Goal: Task Accomplishment & Management: Use online tool/utility

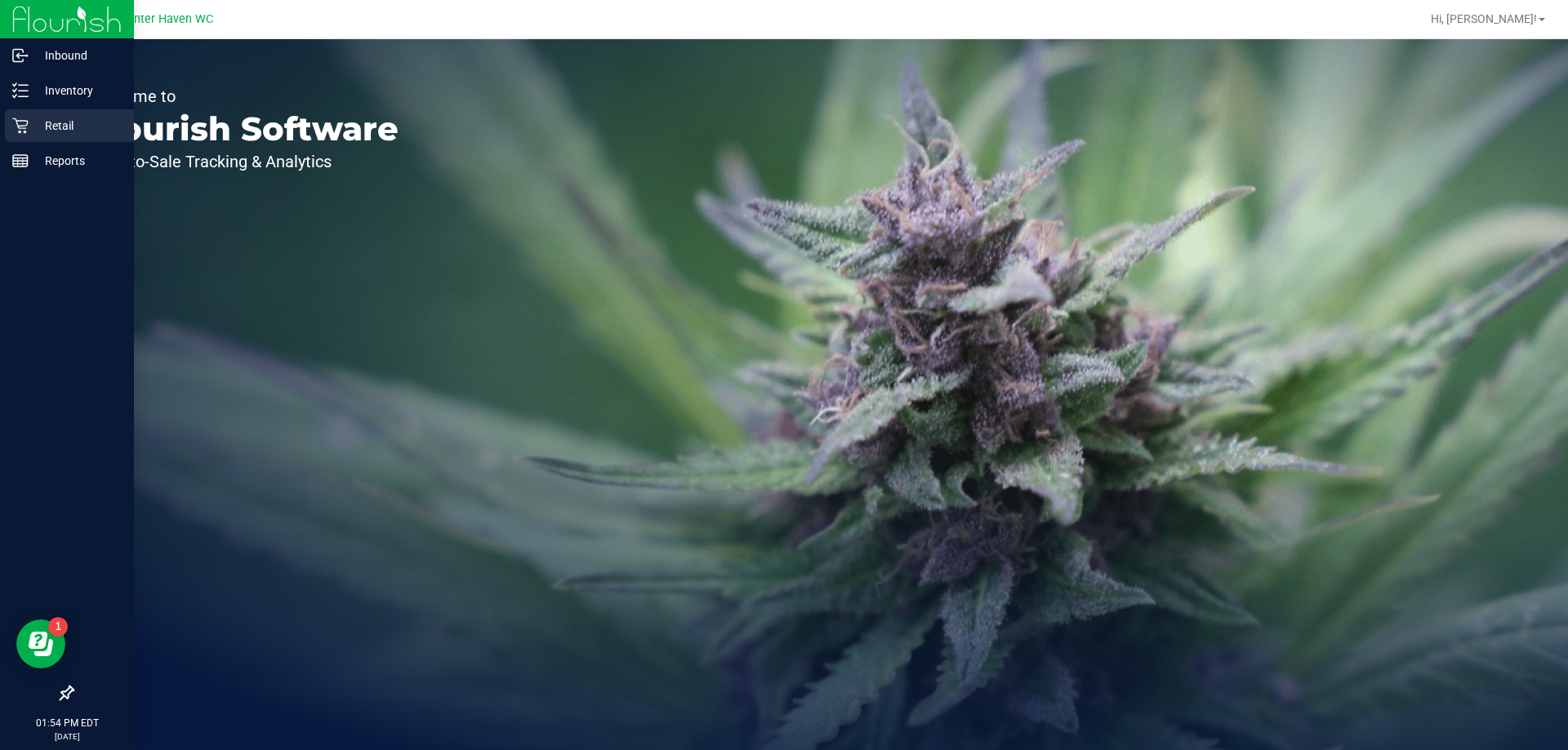
click at [46, 133] on p "Retail" at bounding box center [77, 125] width 98 height 19
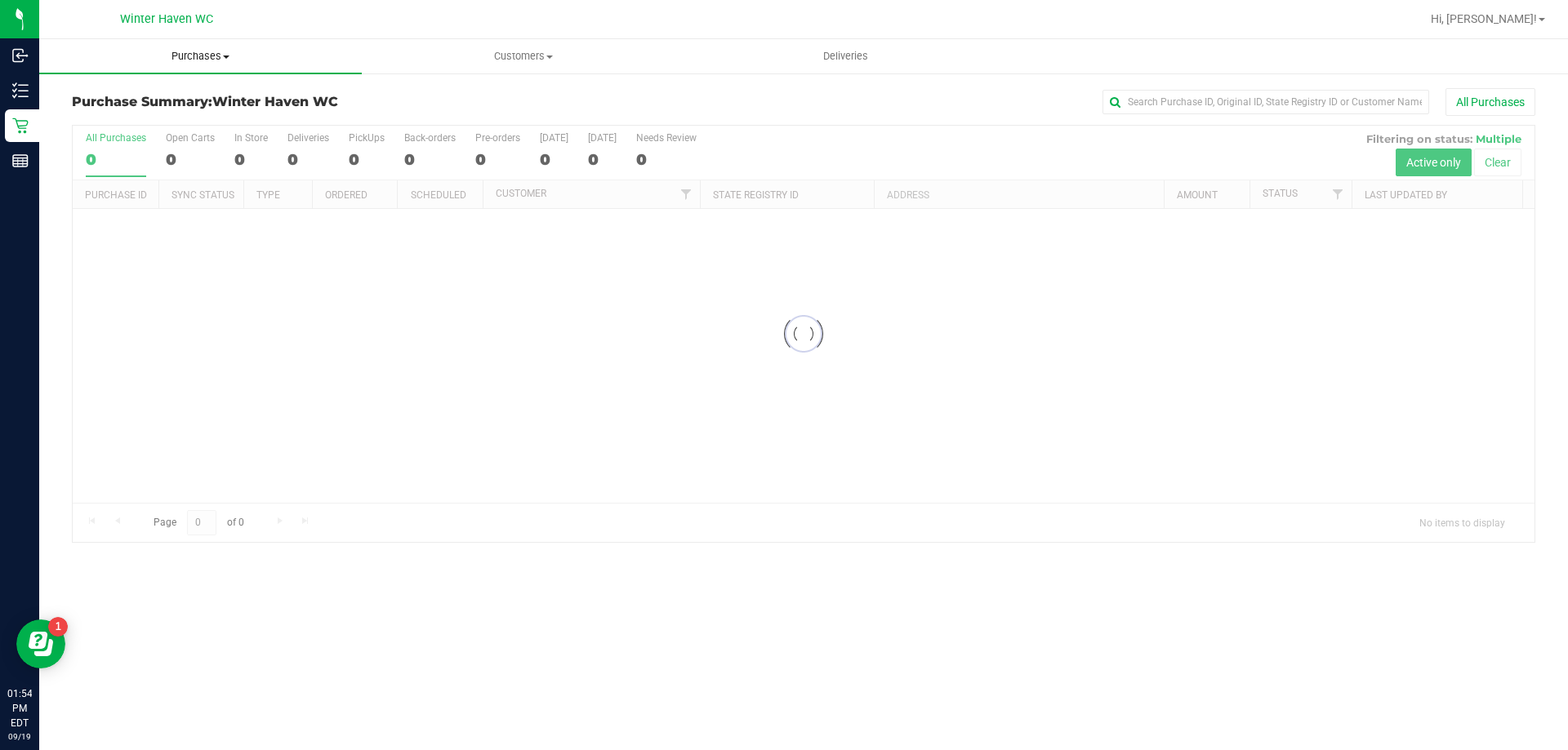
click at [215, 57] on span "Purchases" at bounding box center [201, 56] width 323 height 15
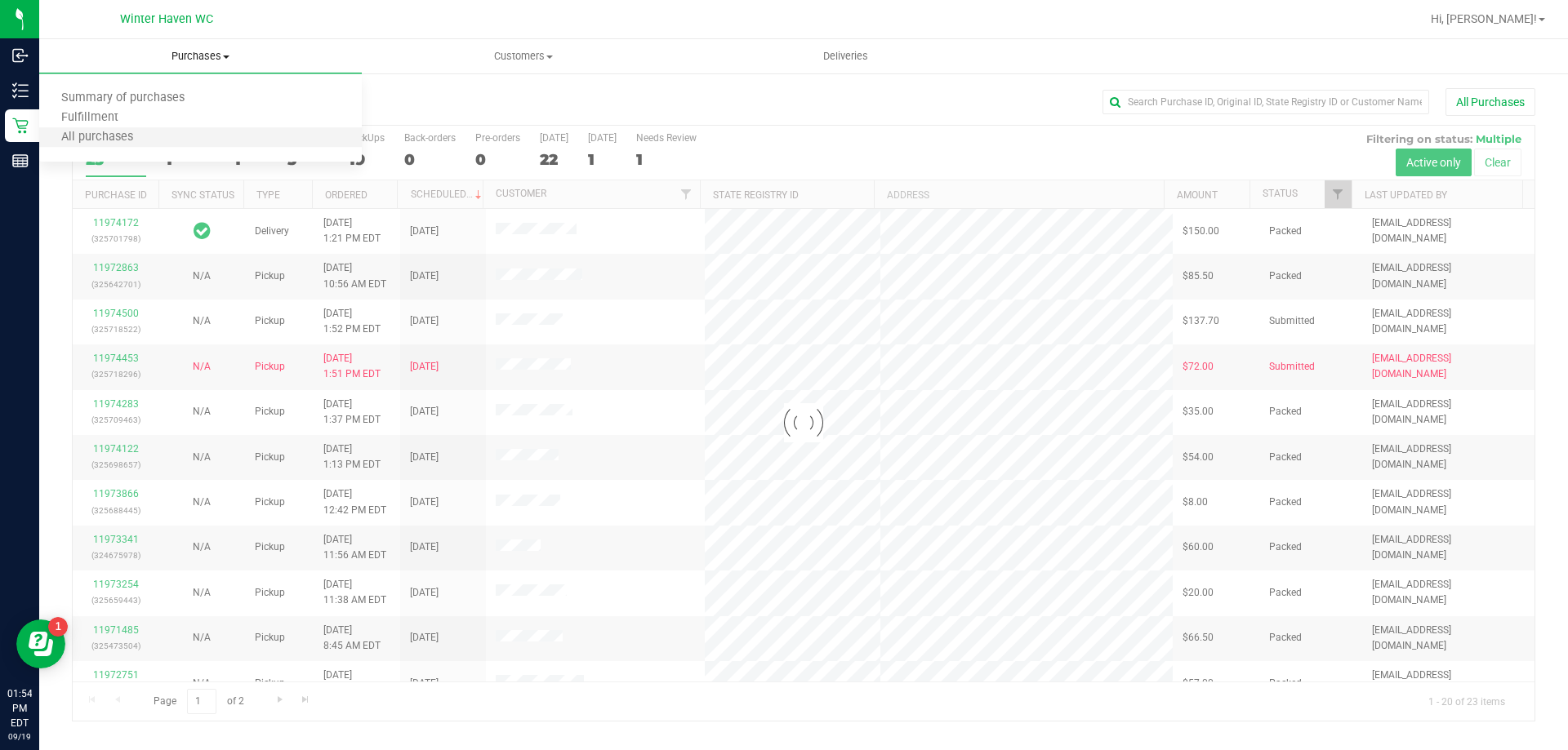
click at [167, 131] on li "All purchases" at bounding box center [201, 137] width 323 height 19
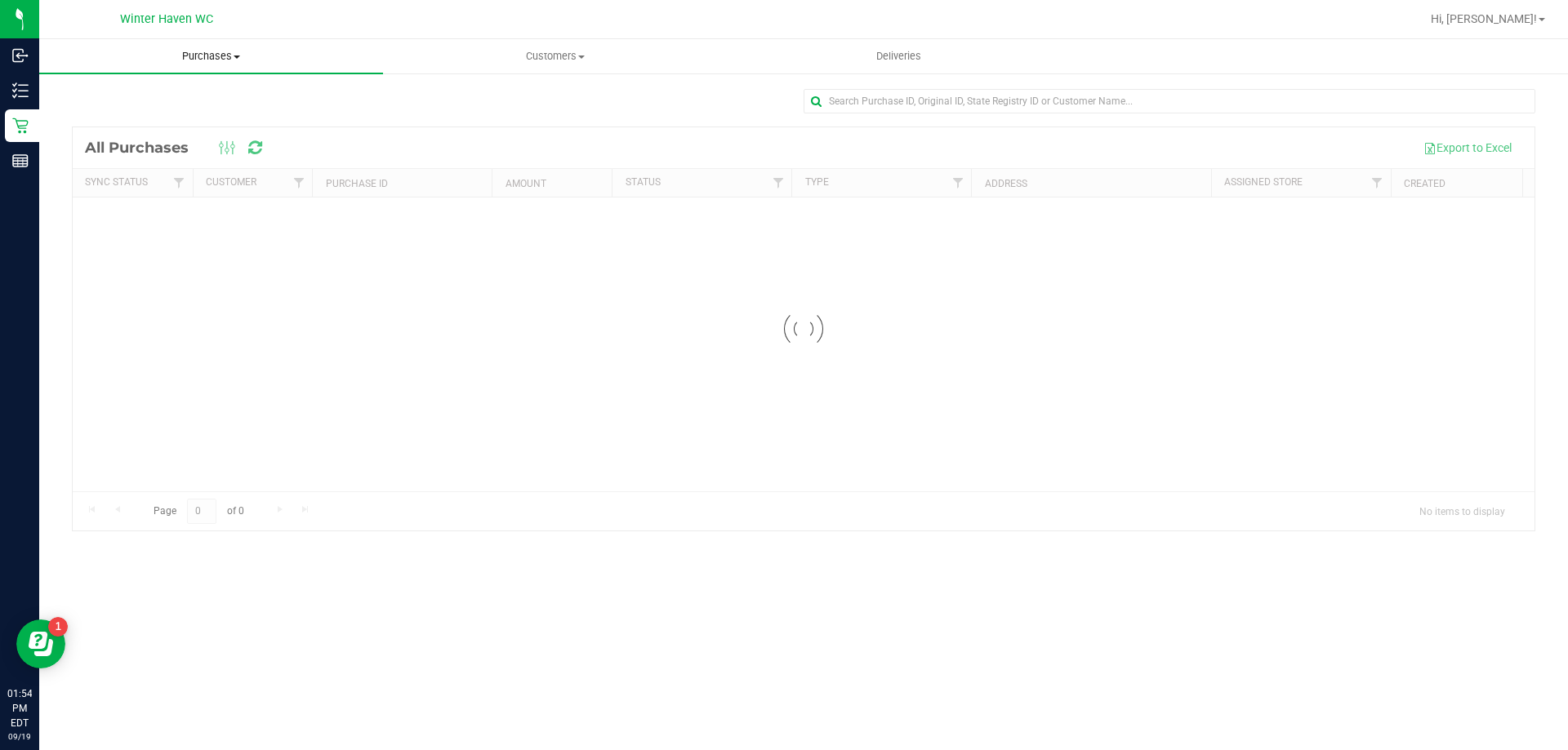
click at [189, 53] on span "Purchases" at bounding box center [211, 56] width 344 height 15
click at [122, 111] on span "Fulfillment" at bounding box center [90, 117] width 101 height 14
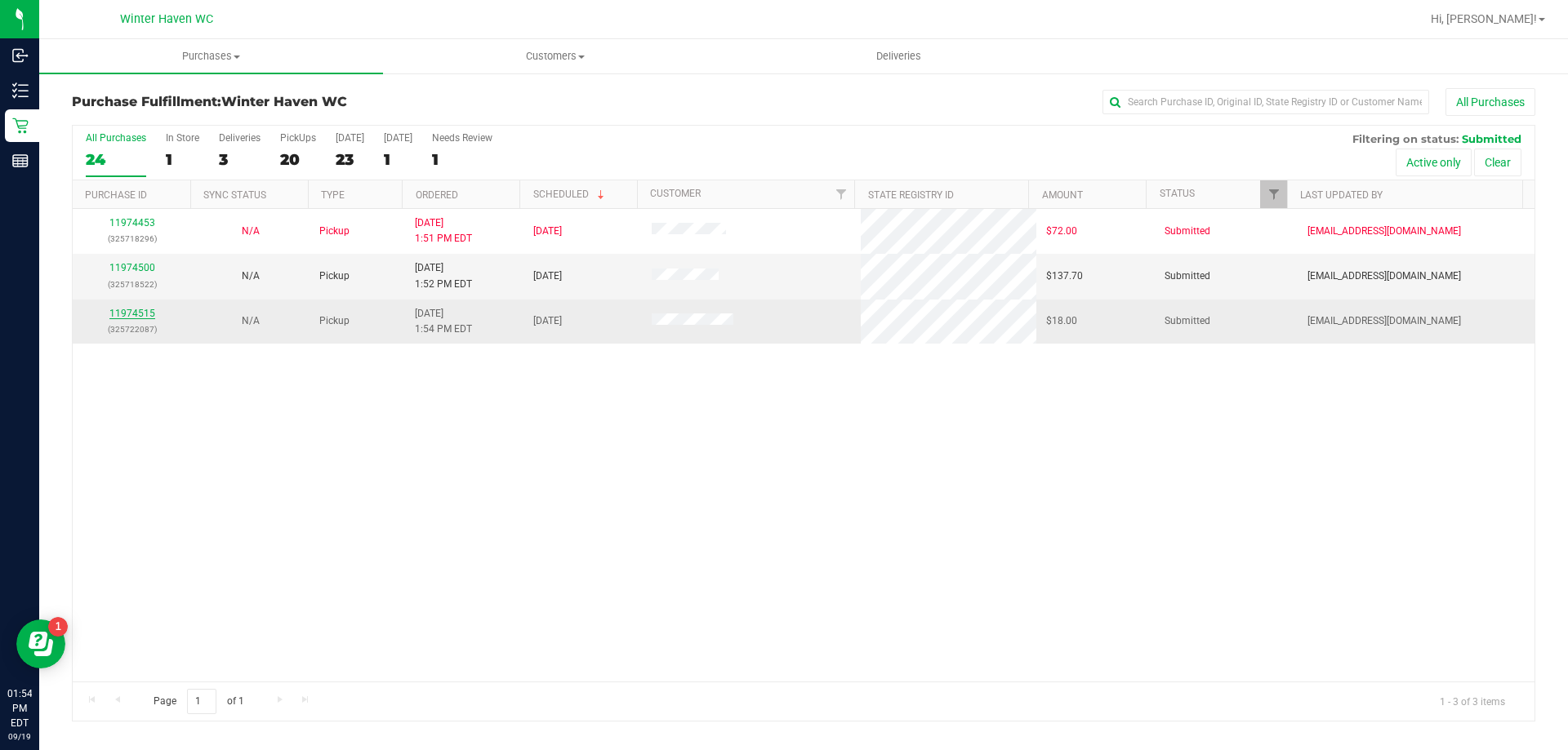
click at [114, 313] on link "11974515" at bounding box center [133, 313] width 46 height 11
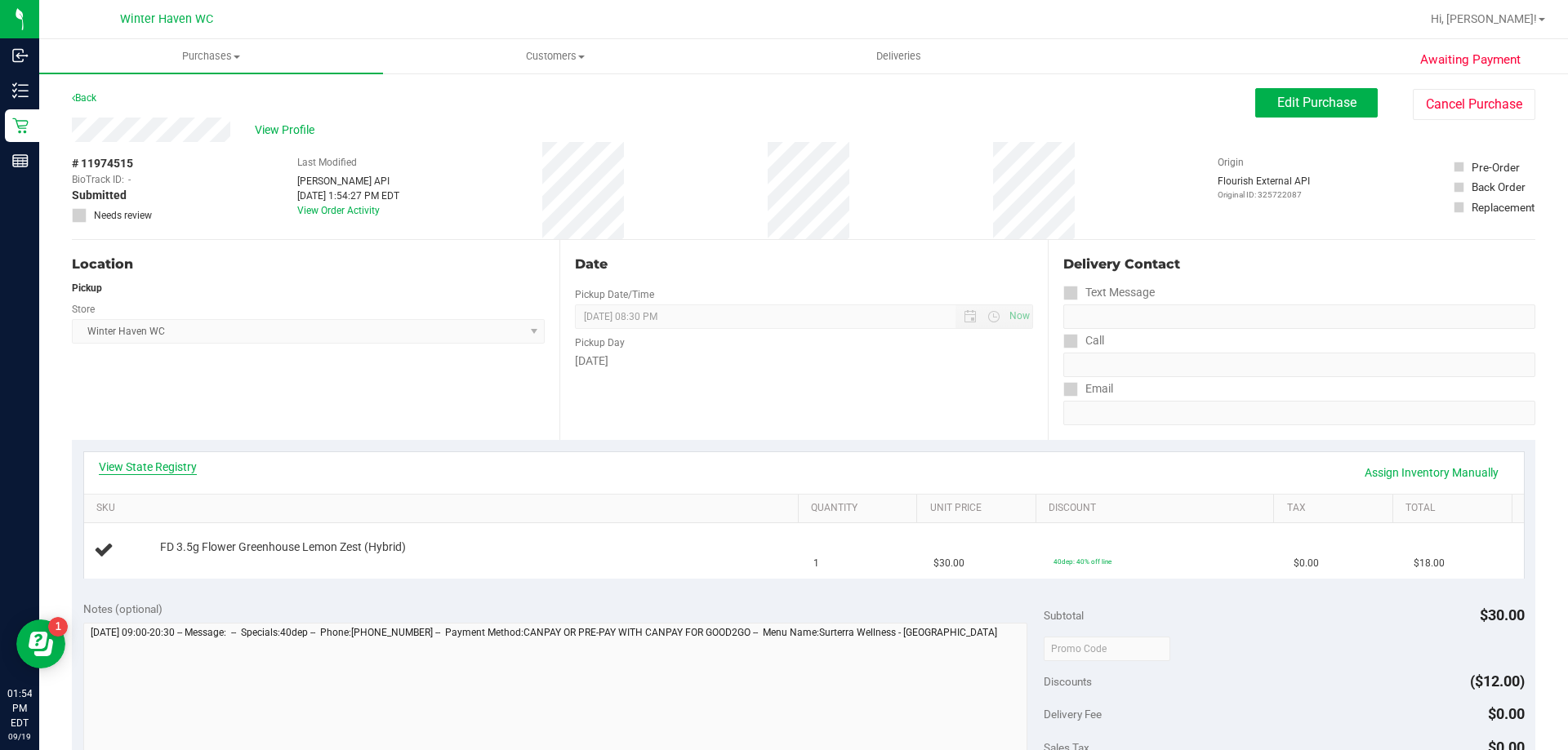
click at [189, 469] on link "View State Registry" at bounding box center [147, 467] width 98 height 17
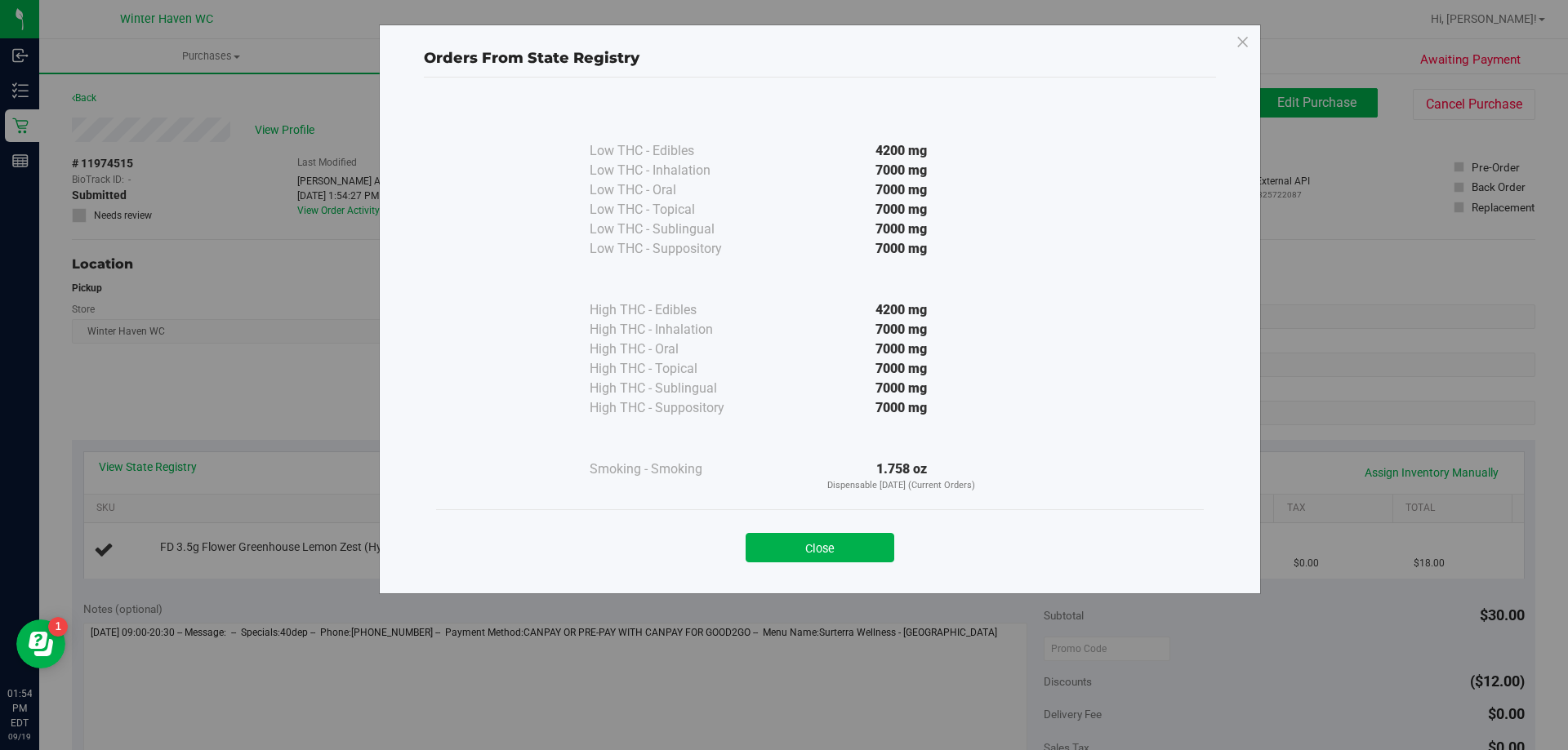
click at [811, 566] on div "Close" at bounding box center [819, 543] width 768 height 66
click at [811, 545] on button "Close" at bounding box center [819, 547] width 148 height 29
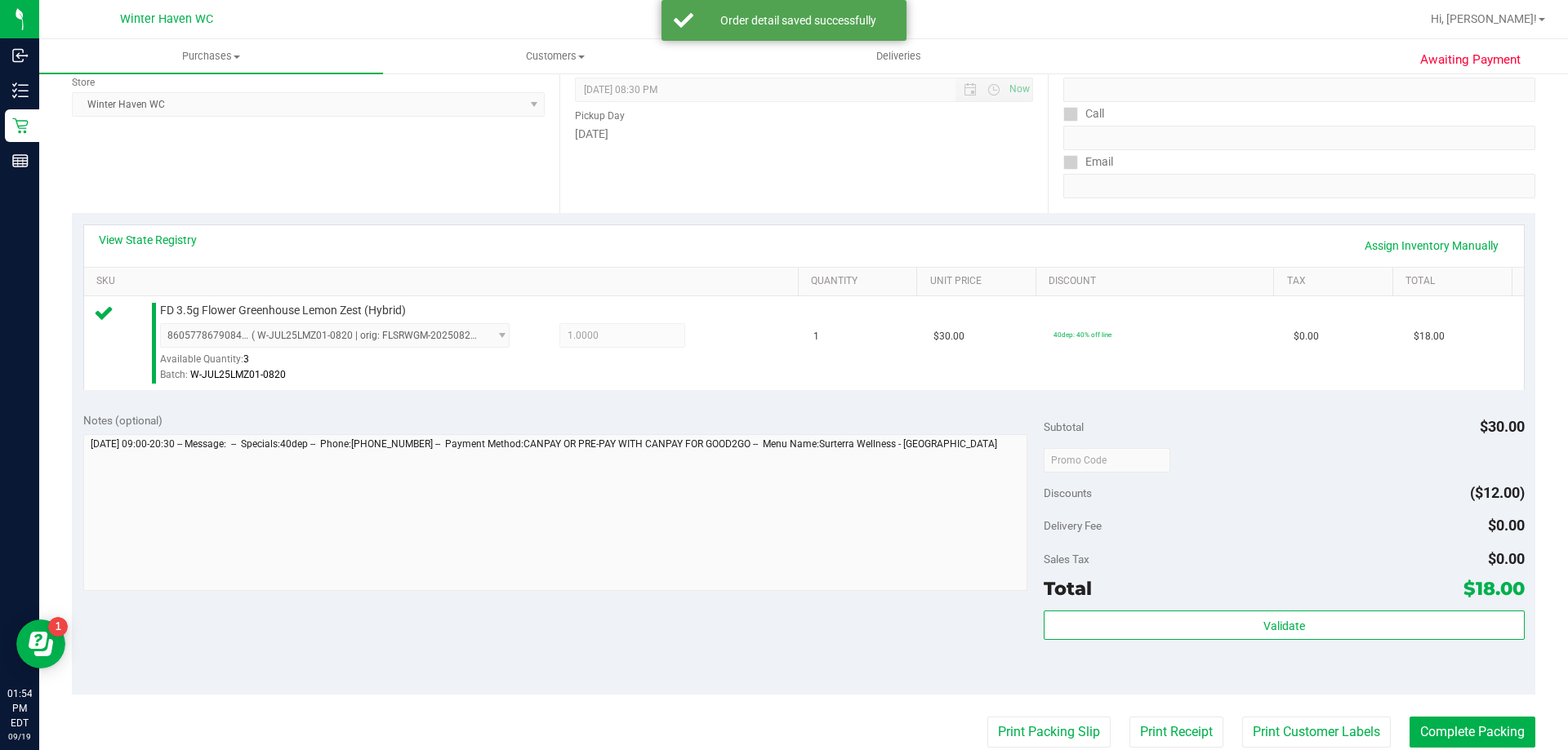
scroll to position [245, 0]
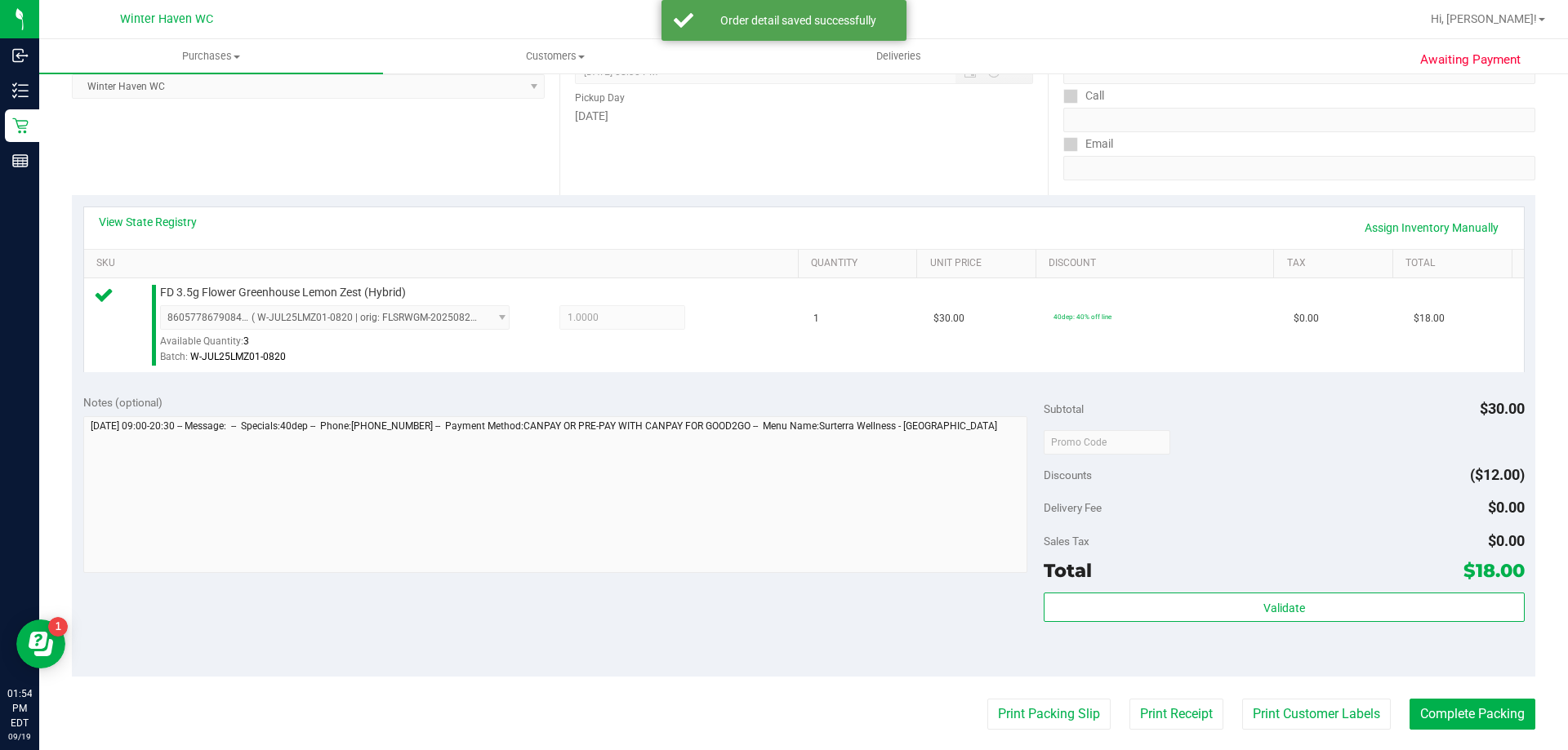
click at [1215, 624] on div "Validate" at bounding box center [1283, 629] width 480 height 74
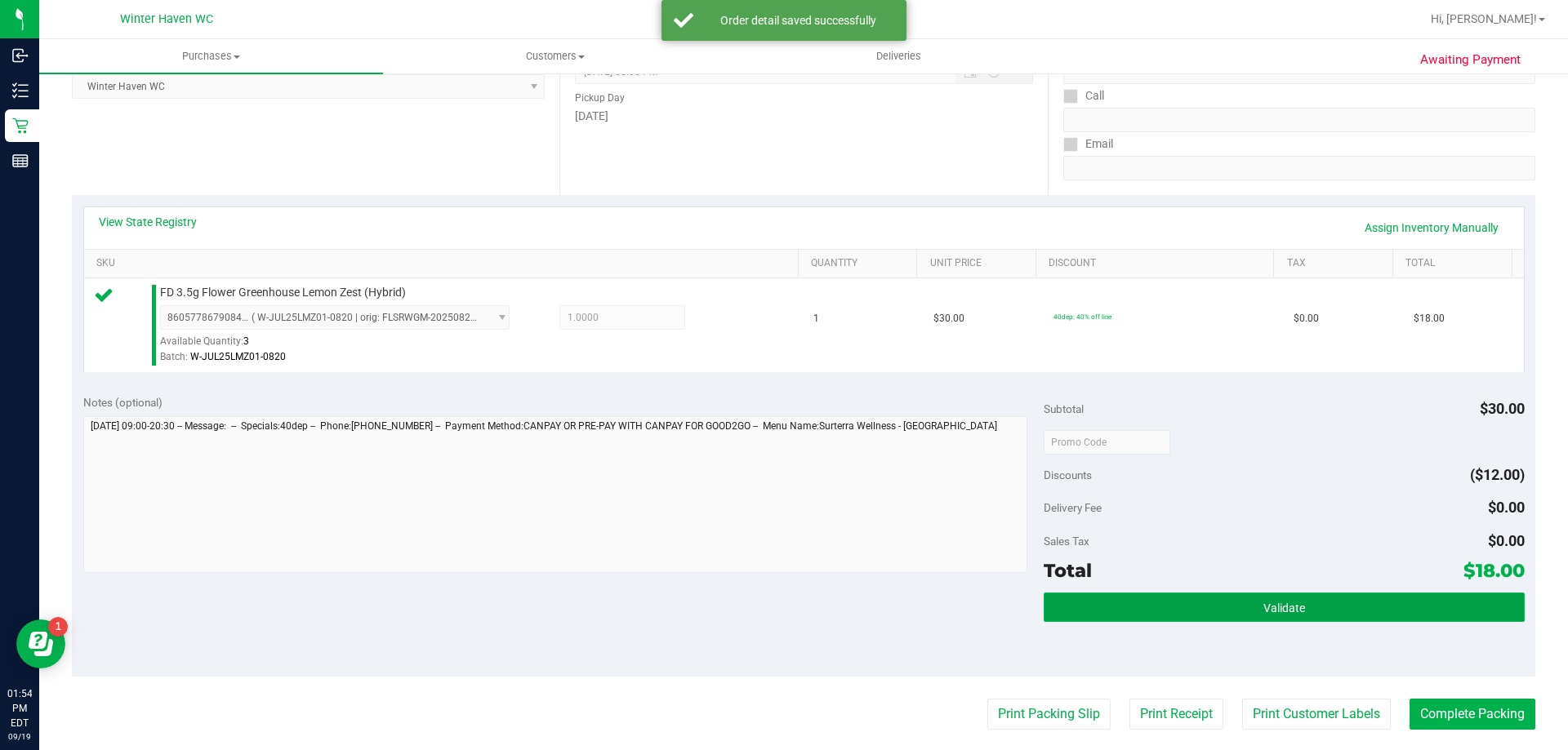
click at [1215, 606] on button "Validate" at bounding box center [1283, 607] width 480 height 29
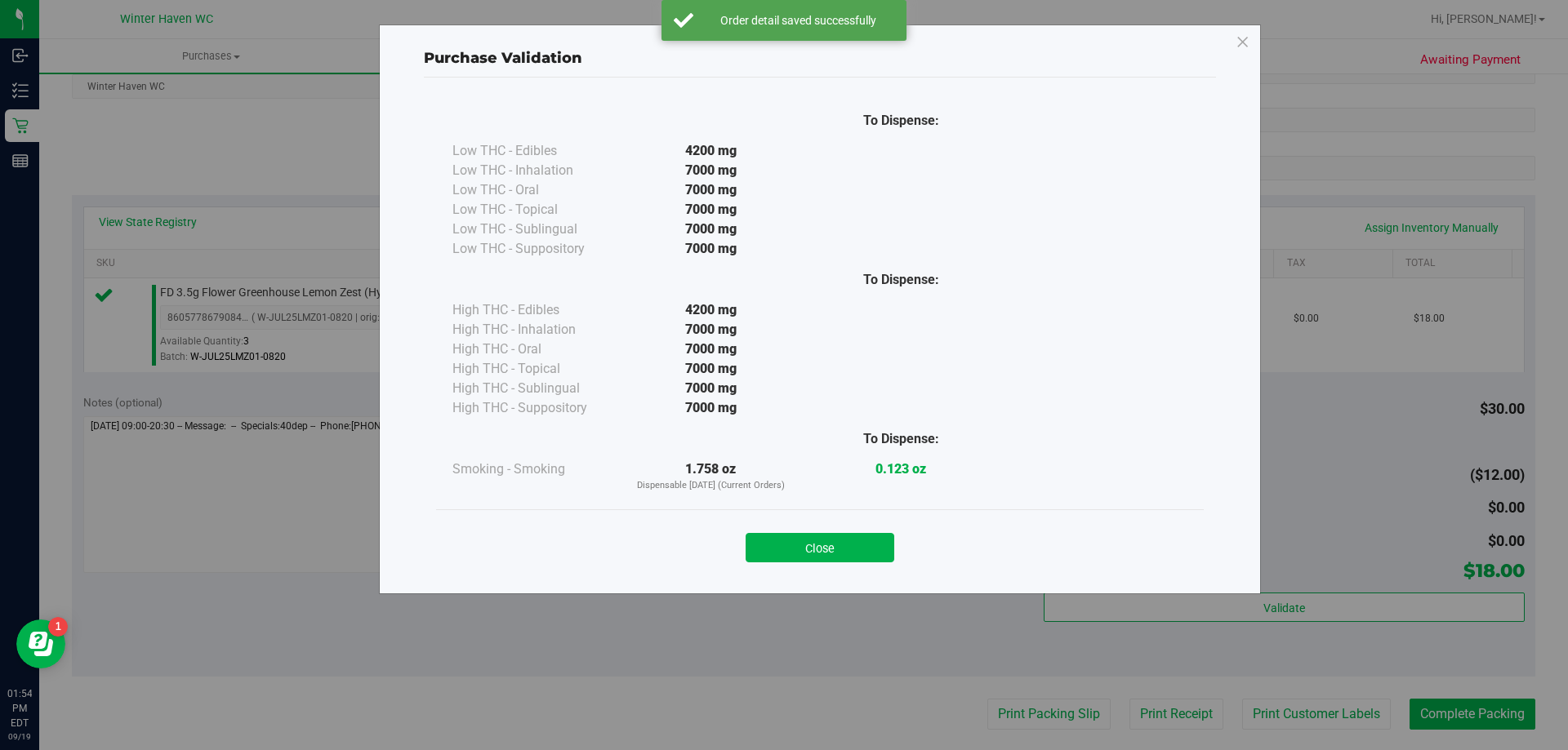
drag, startPoint x: 845, startPoint y: 534, endPoint x: 842, endPoint y: 545, distance: 11.4
click at [845, 536] on button "Close" at bounding box center [819, 547] width 148 height 29
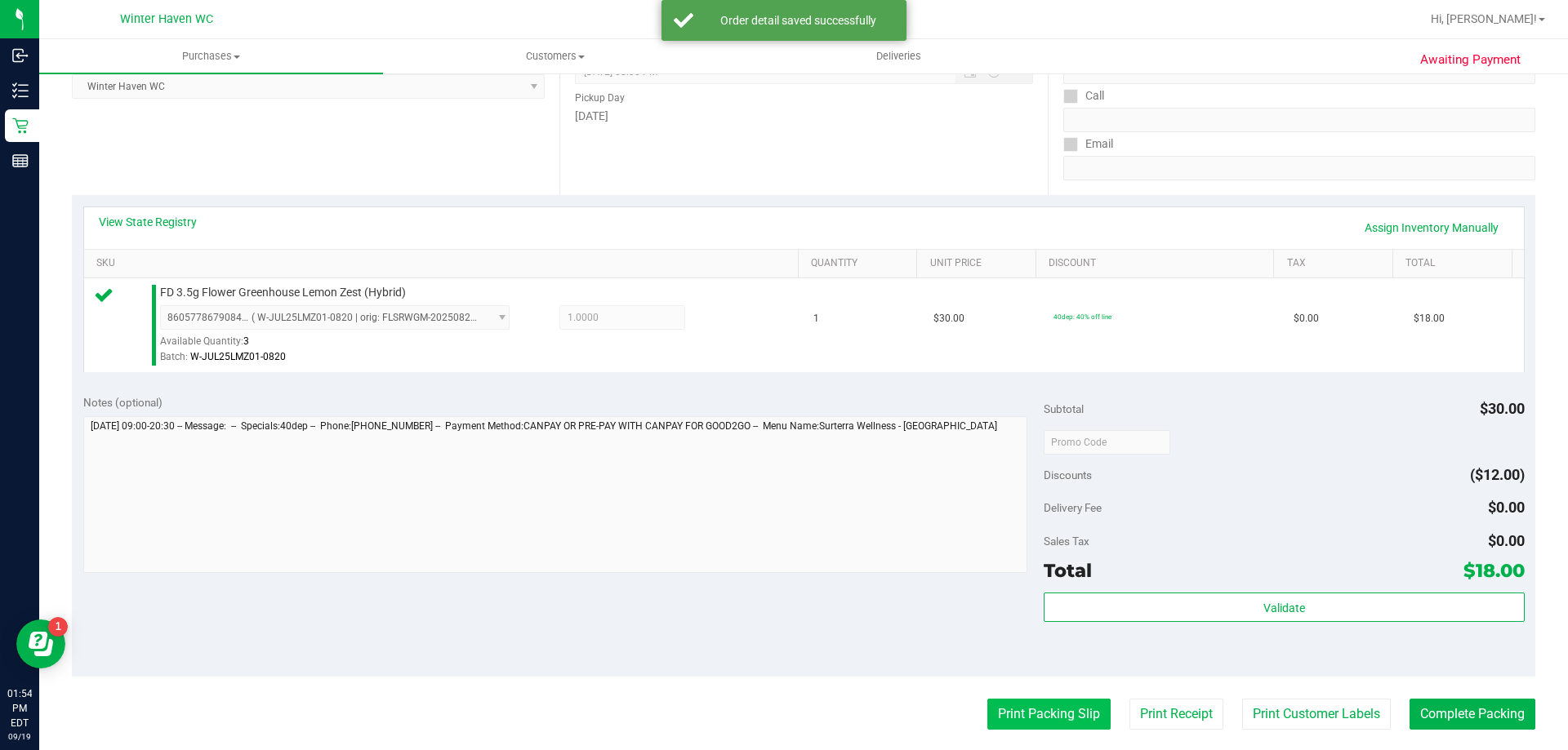
click at [1055, 725] on button "Print Packing Slip" at bounding box center [1049, 714] width 124 height 31
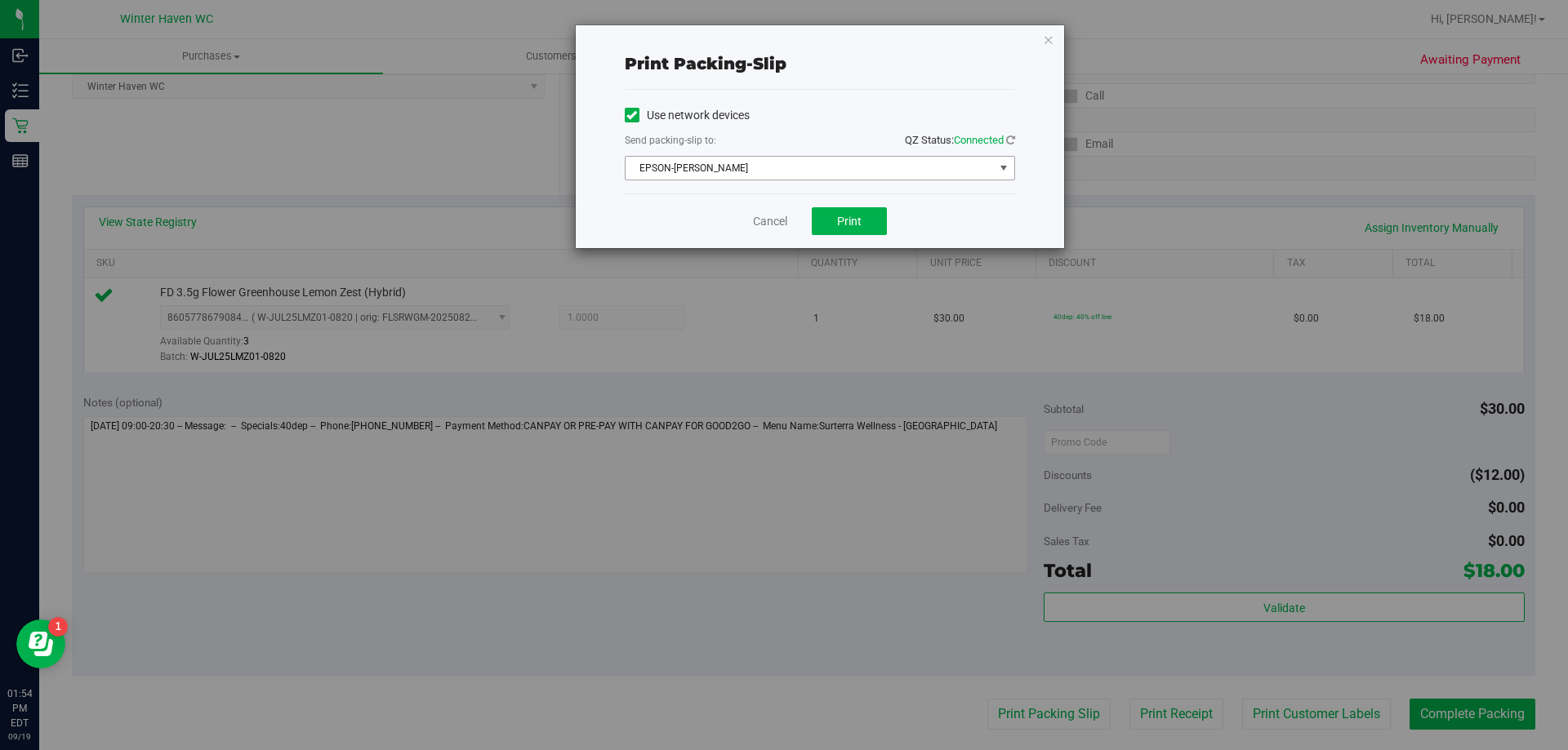
click at [832, 170] on span "EPSON-[PERSON_NAME]" at bounding box center [810, 168] width 369 height 23
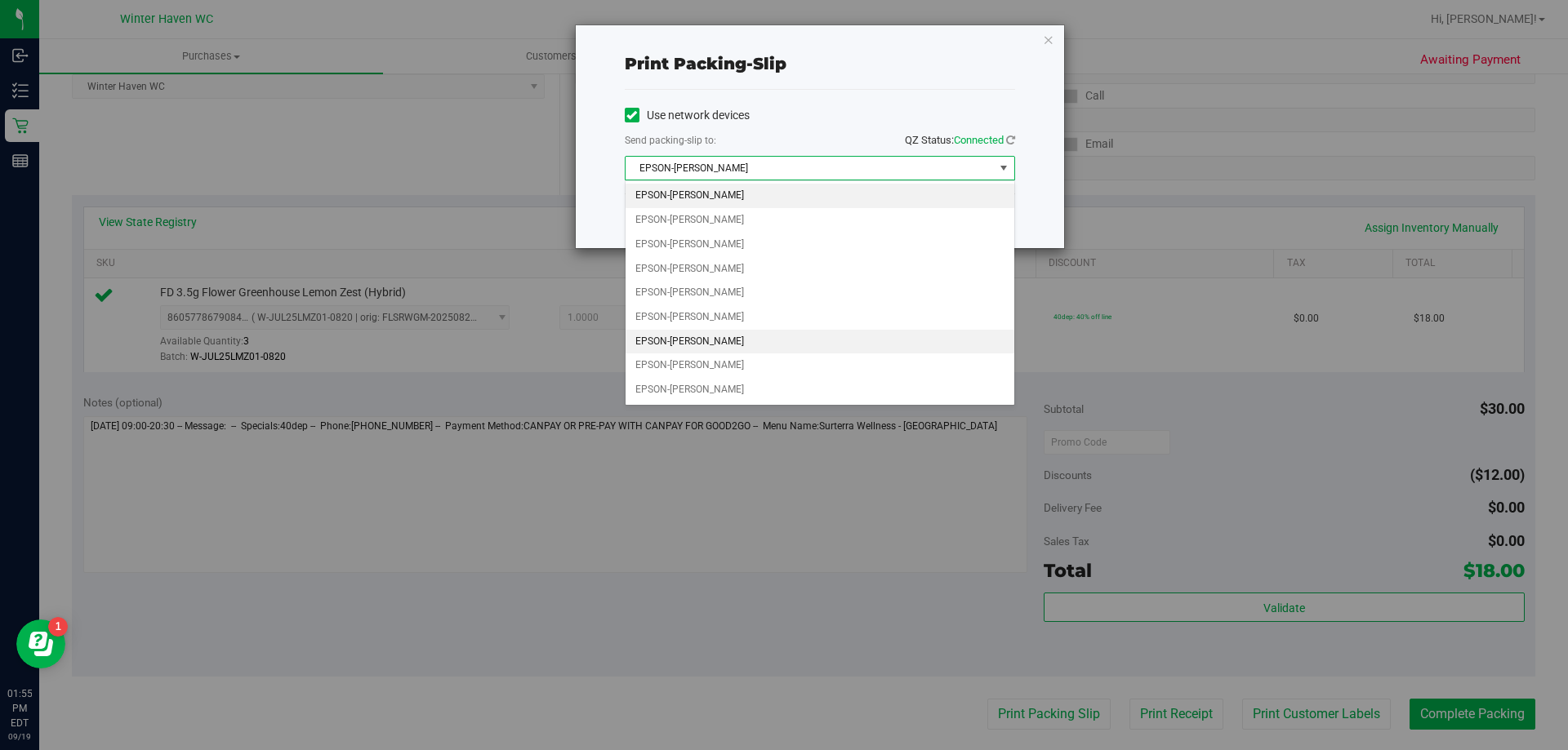
click at [716, 334] on li "EPSON-[PERSON_NAME]" at bounding box center [820, 342] width 389 height 25
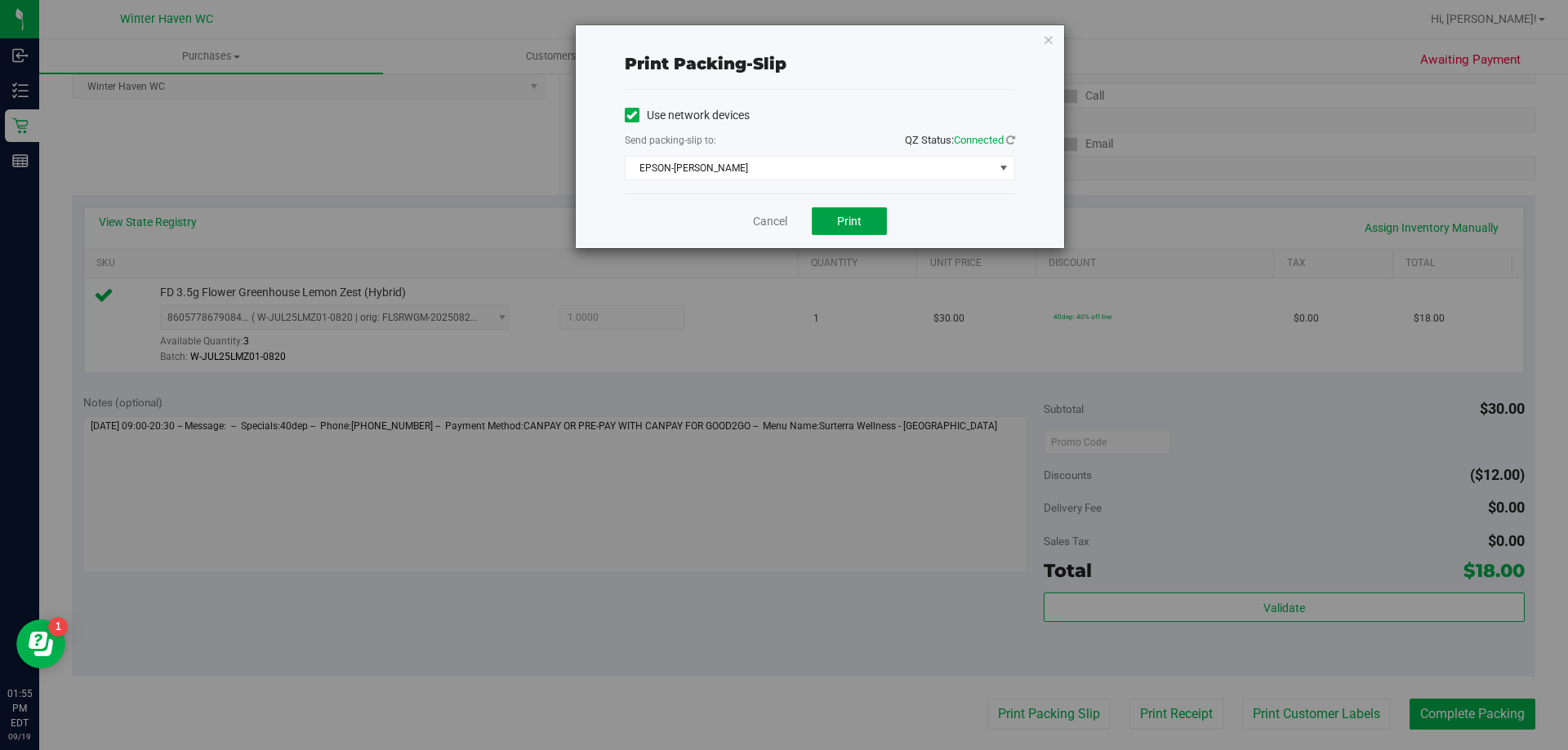
drag, startPoint x: 845, startPoint y: 234, endPoint x: 888, endPoint y: 202, distance: 53.6
click at [846, 233] on button "Print" at bounding box center [850, 221] width 76 height 28
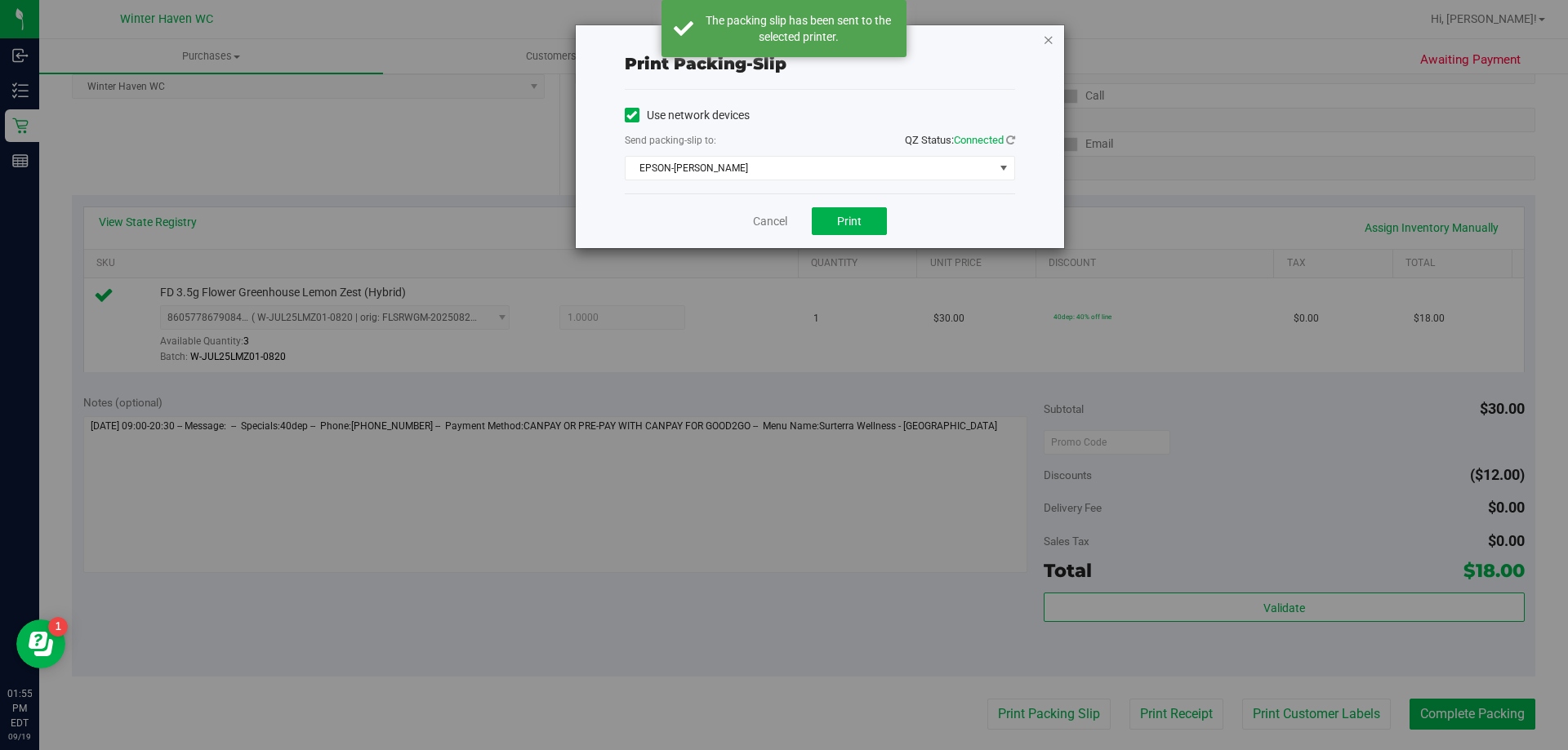
click at [1048, 39] on icon "button" at bounding box center [1048, 39] width 11 height 19
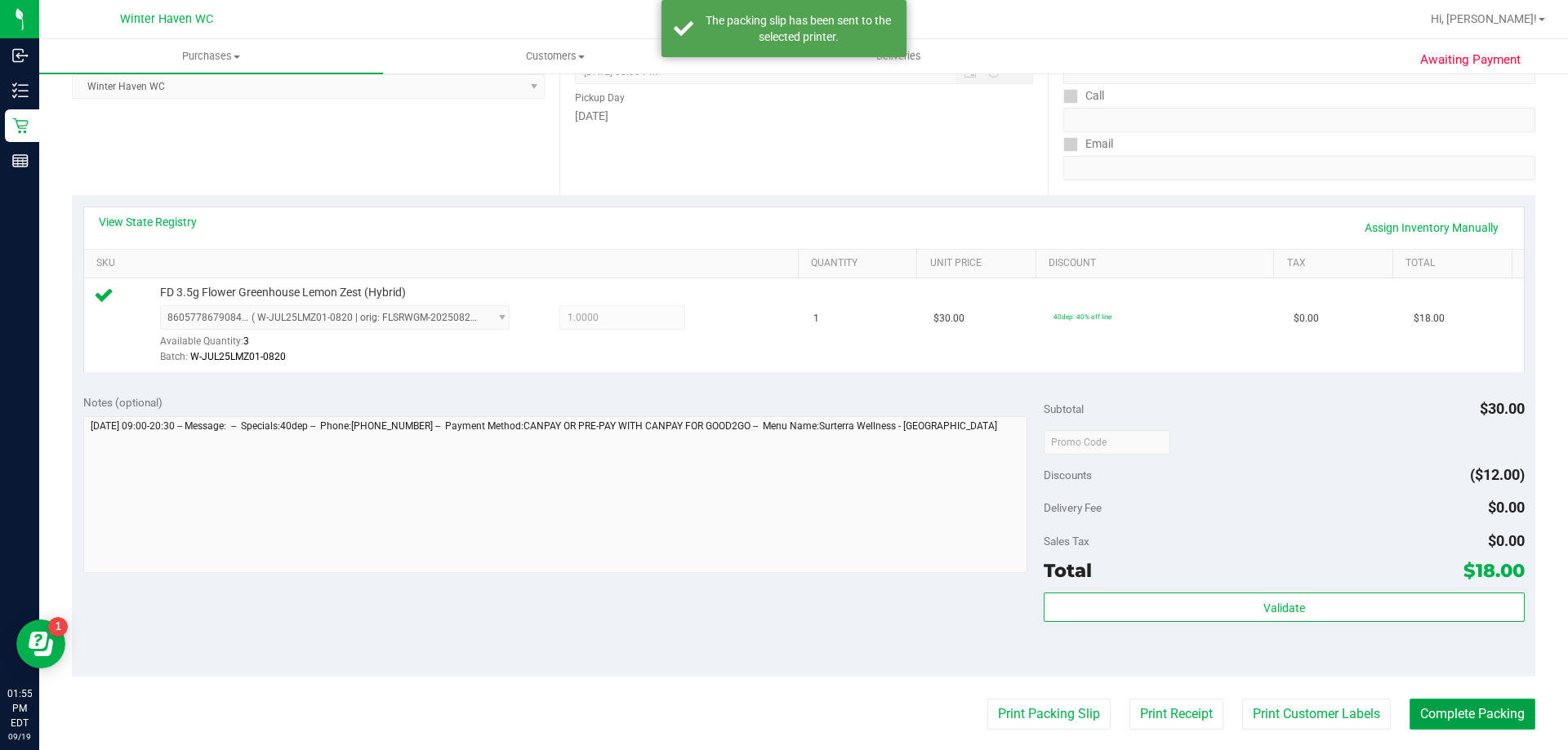
click at [1468, 718] on button "Complete Packing" at bounding box center [1472, 714] width 125 height 31
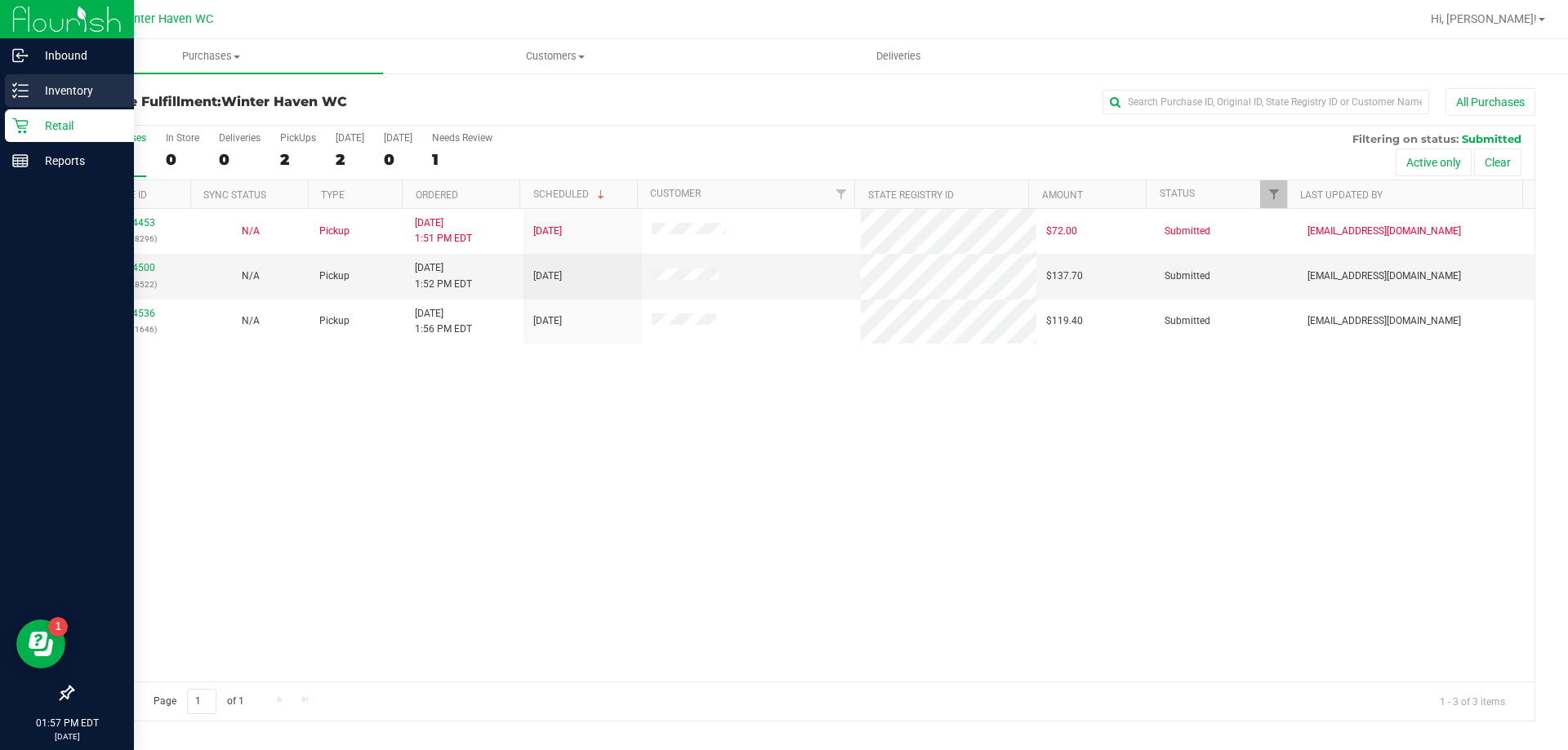
click at [43, 100] on div "Inventory" at bounding box center [69, 90] width 129 height 32
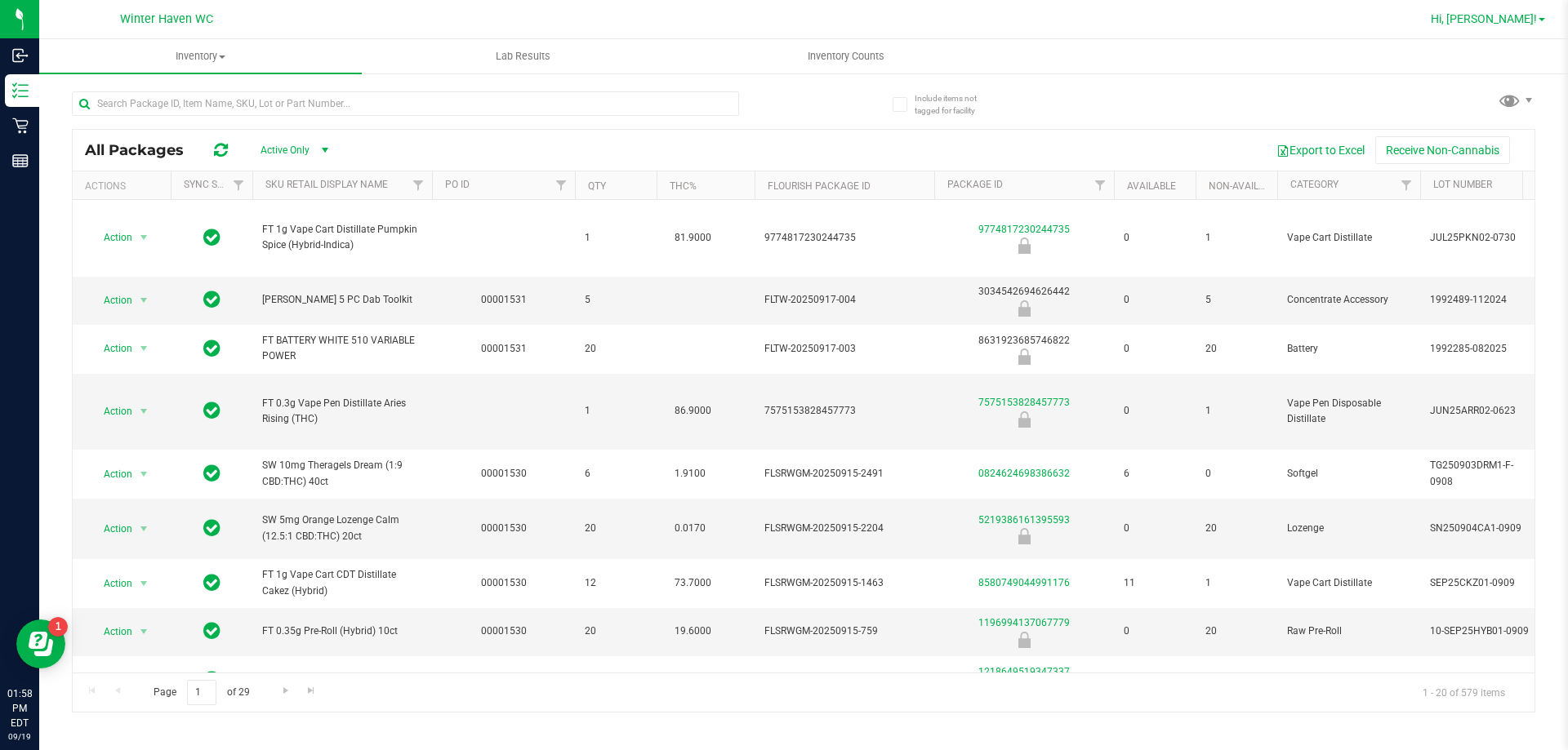
click at [1526, 25] on span "Hi, [PERSON_NAME]!" at bounding box center [1483, 18] width 106 height 13
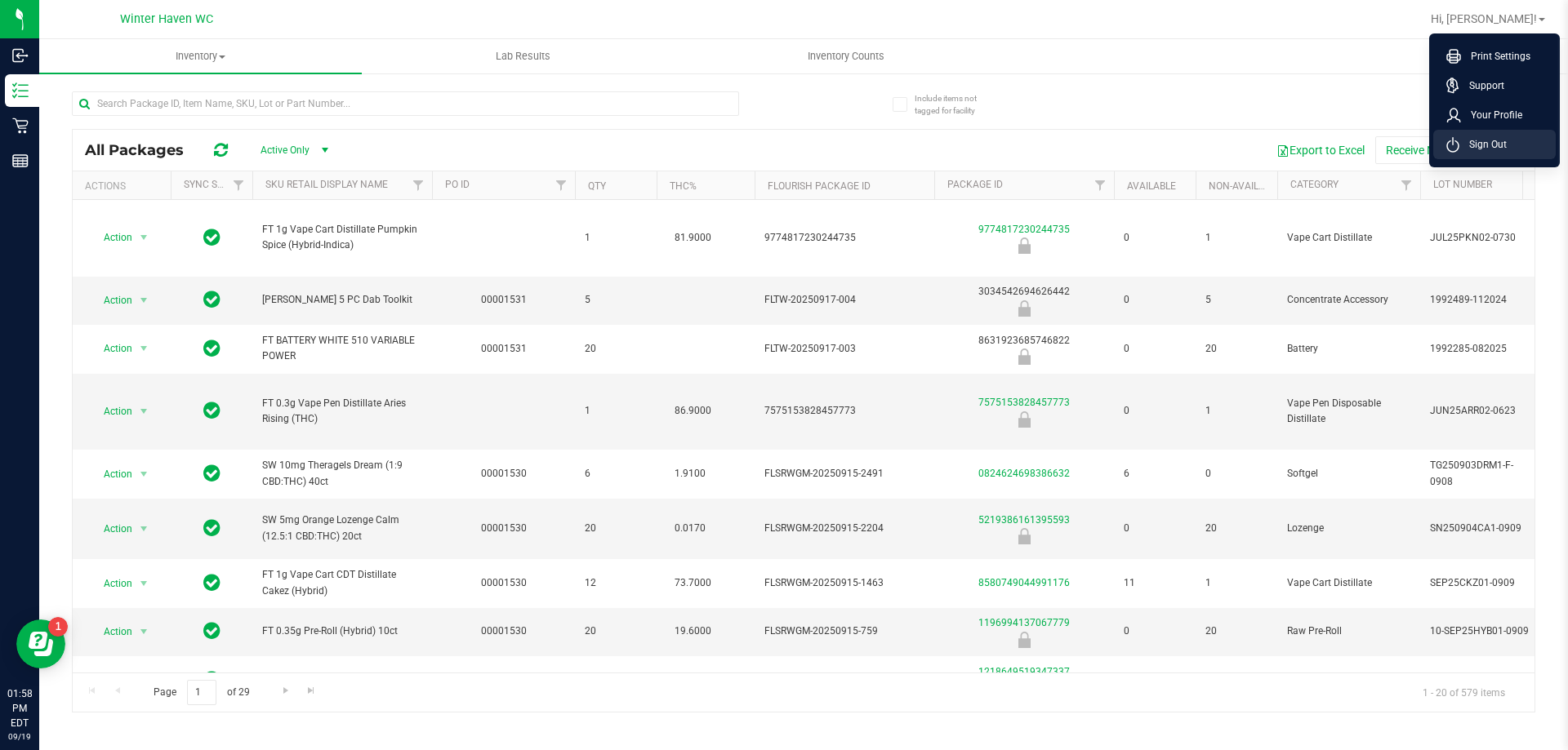
click at [1521, 141] on li "Sign Out" at bounding box center [1494, 145] width 123 height 29
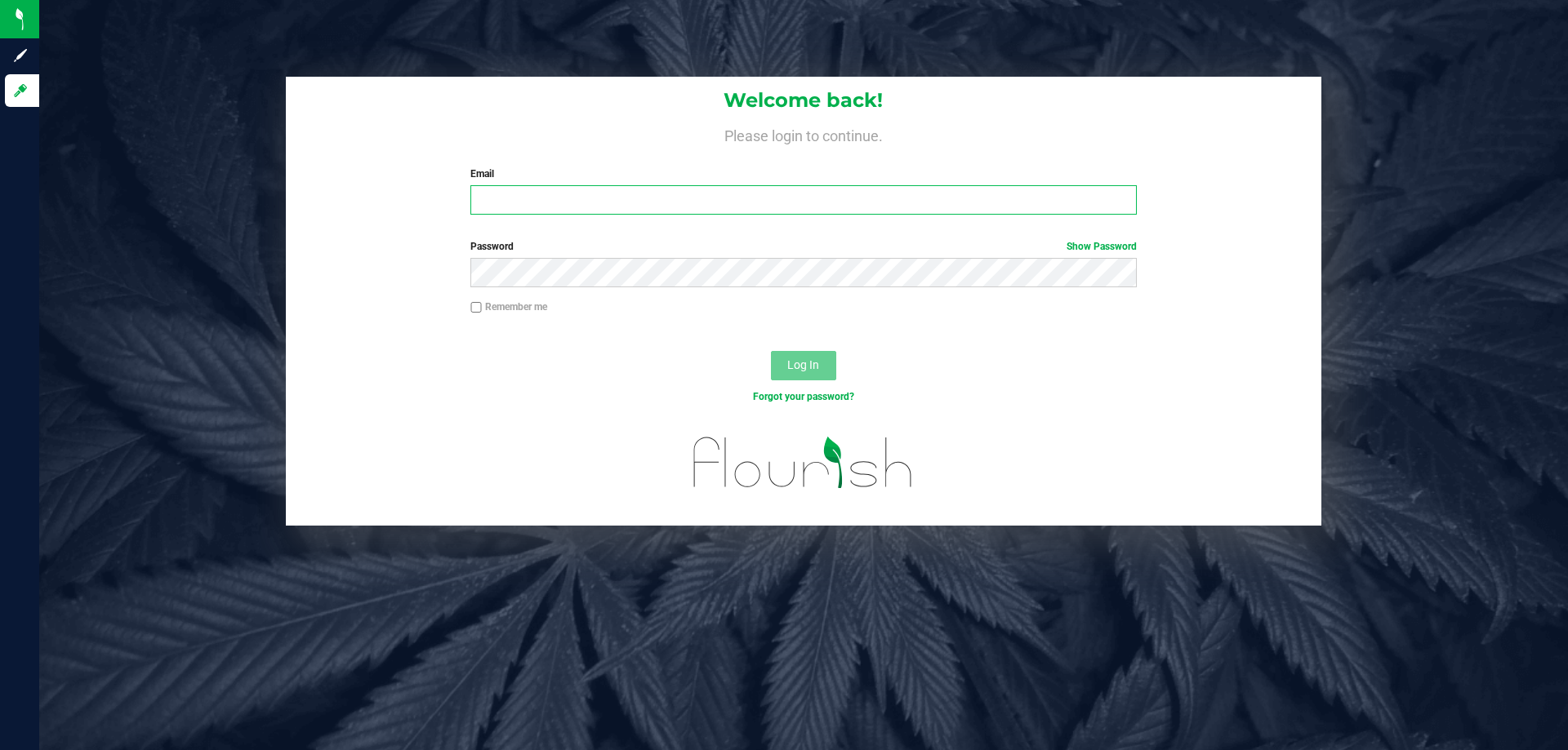
click at [997, 193] on input "Email" at bounding box center [803, 200] width 666 height 29
type input "[EMAIL_ADDRESS][DOMAIN_NAME]"
click at [771, 351] on button "Log In" at bounding box center [803, 366] width 65 height 29
